Goal: Information Seeking & Learning: Find specific fact

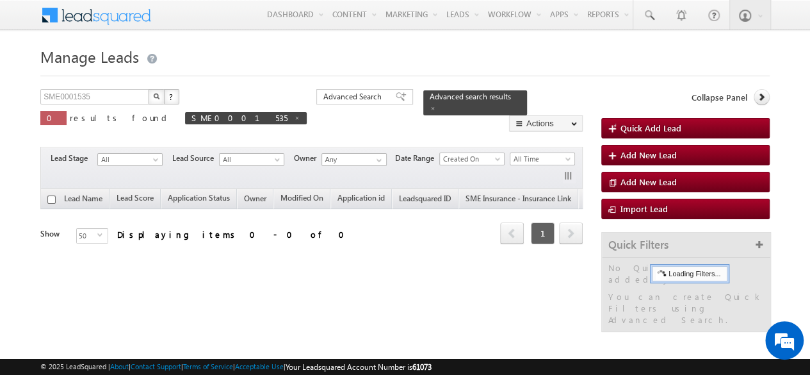
drag, startPoint x: 0, startPoint y: 0, endPoint x: 300, endPoint y: 321, distance: 440.0
click at [301, 321] on div "Manage Leads Quick Add Lead SME0001535 X ? 0 results found SME0001535 Advanced …" at bounding box center [404, 203] width 729 height 320
click at [323, 99] on span "Advanced Search" at bounding box center [354, 97] width 62 height 12
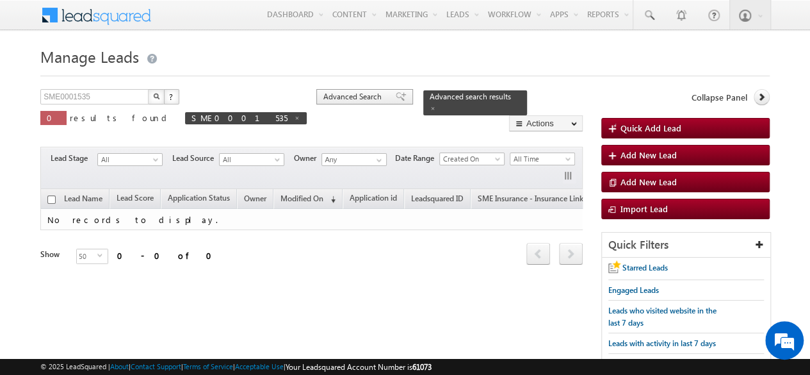
click at [323, 97] on span "Advanced Search" at bounding box center [354, 97] width 62 height 12
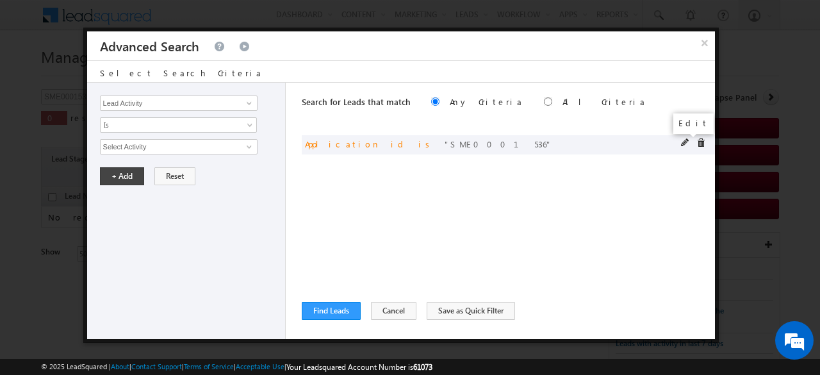
click at [681, 140] on span at bounding box center [685, 142] width 9 height 9
click at [170, 143] on input "SME0001536" at bounding box center [179, 146] width 158 height 15
type input "SME0001535"
click at [118, 174] on button "+ Add" at bounding box center [122, 176] width 44 height 18
click at [325, 309] on button "Find Leads" at bounding box center [331, 311] width 59 height 18
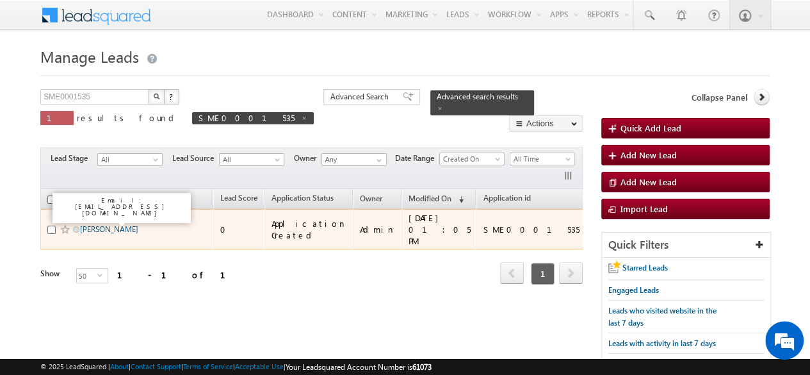
click at [109, 224] on link "[PERSON_NAME]" at bounding box center [109, 229] width 58 height 10
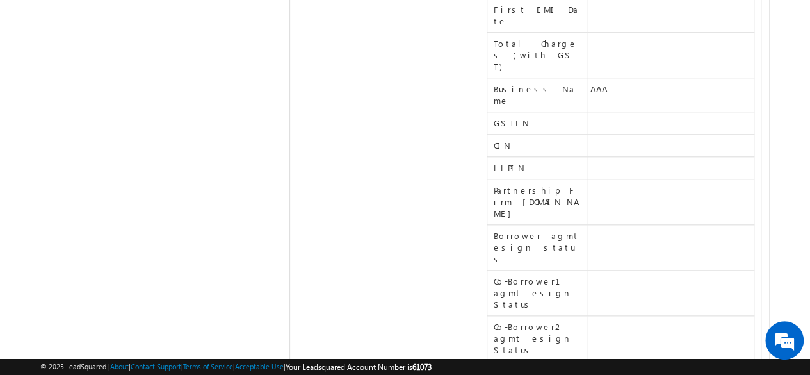
drag, startPoint x: 551, startPoint y: 193, endPoint x: 493, endPoint y: 192, distance: 57.6
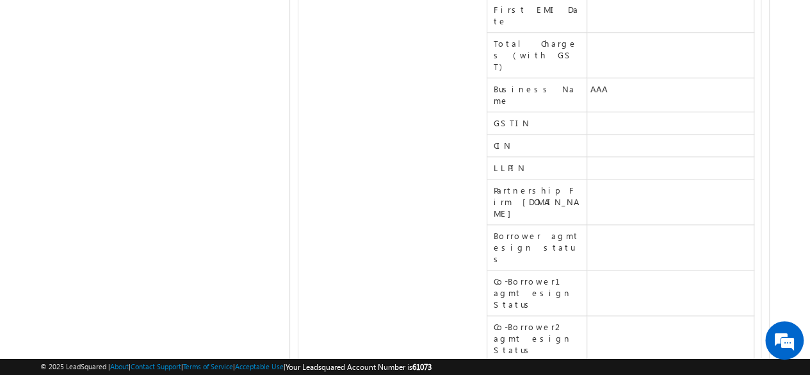
scroll to position [22433, 0]
